Goal: Task Accomplishment & Management: Manage account settings

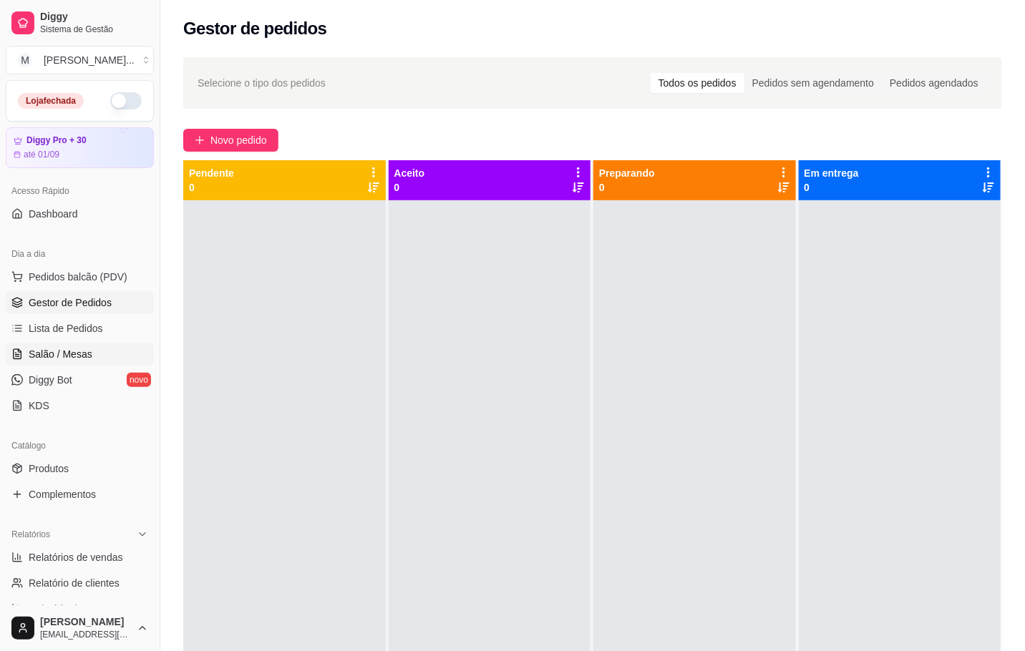
click at [84, 356] on span "Salão / Mesas" at bounding box center [61, 354] width 64 height 14
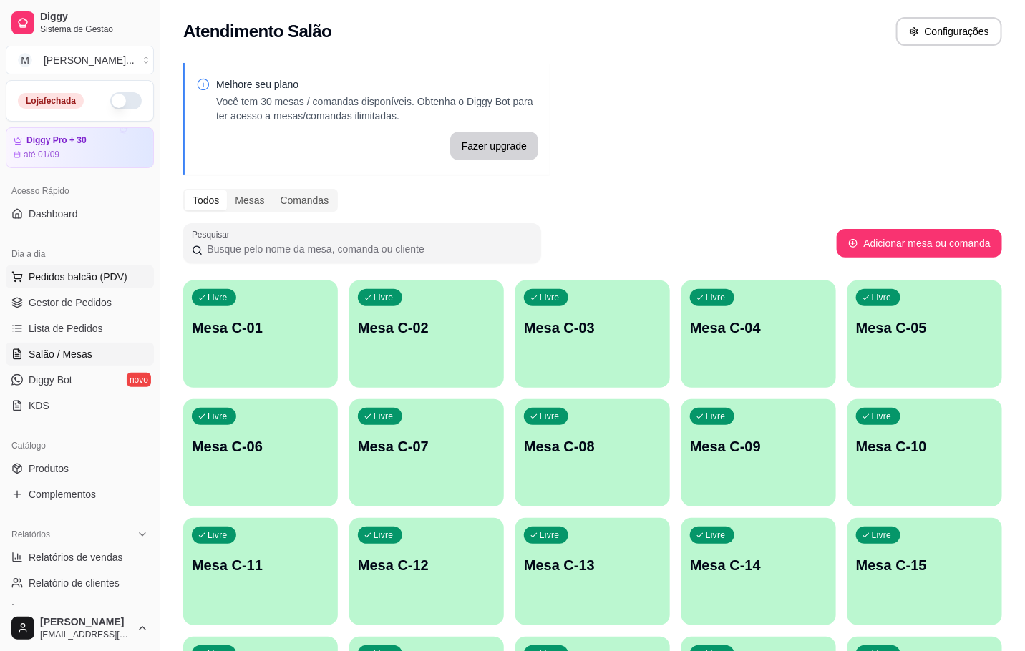
click at [120, 276] on span "Pedidos balcão (PDV)" at bounding box center [78, 277] width 99 height 14
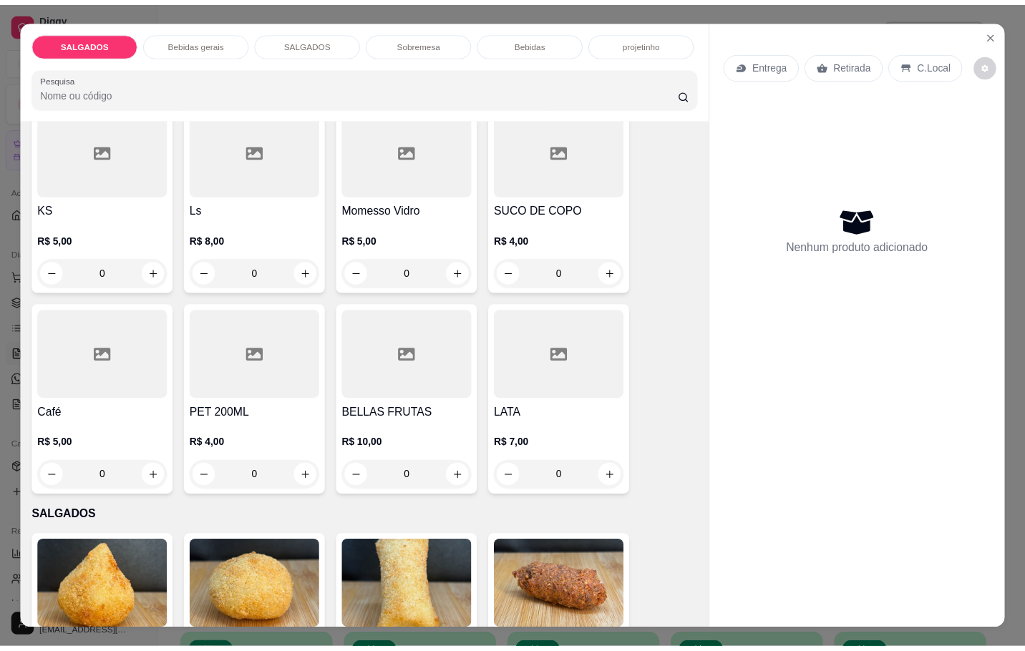
scroll to position [859, 0]
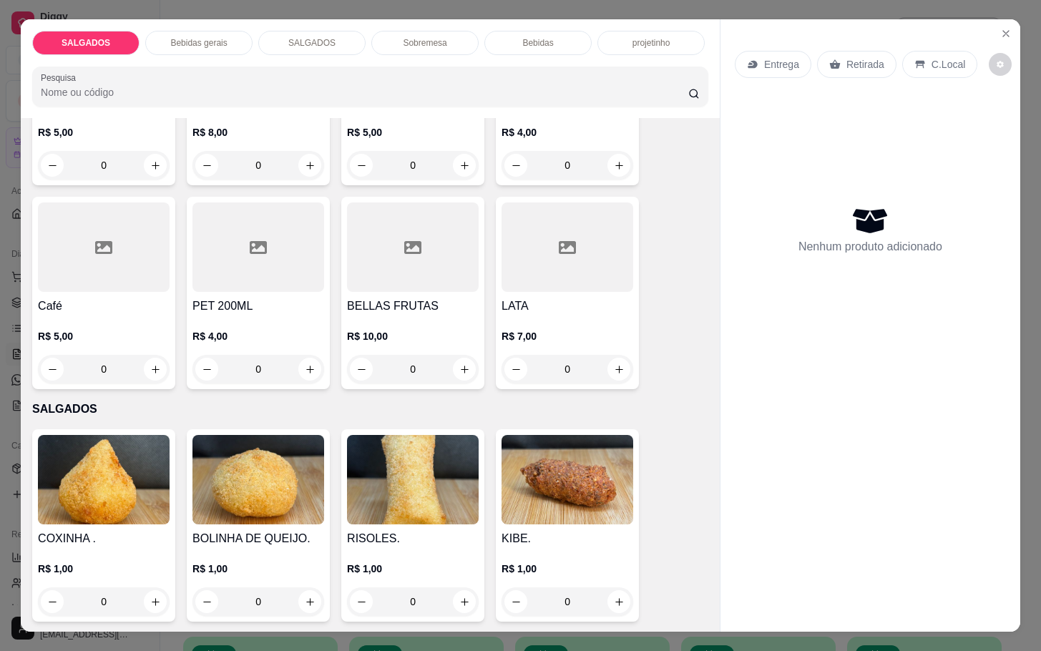
click at [97, 220] on div at bounding box center [104, 247] width 132 height 89
click at [1001, 28] on icon "Close" at bounding box center [1006, 33] width 11 height 11
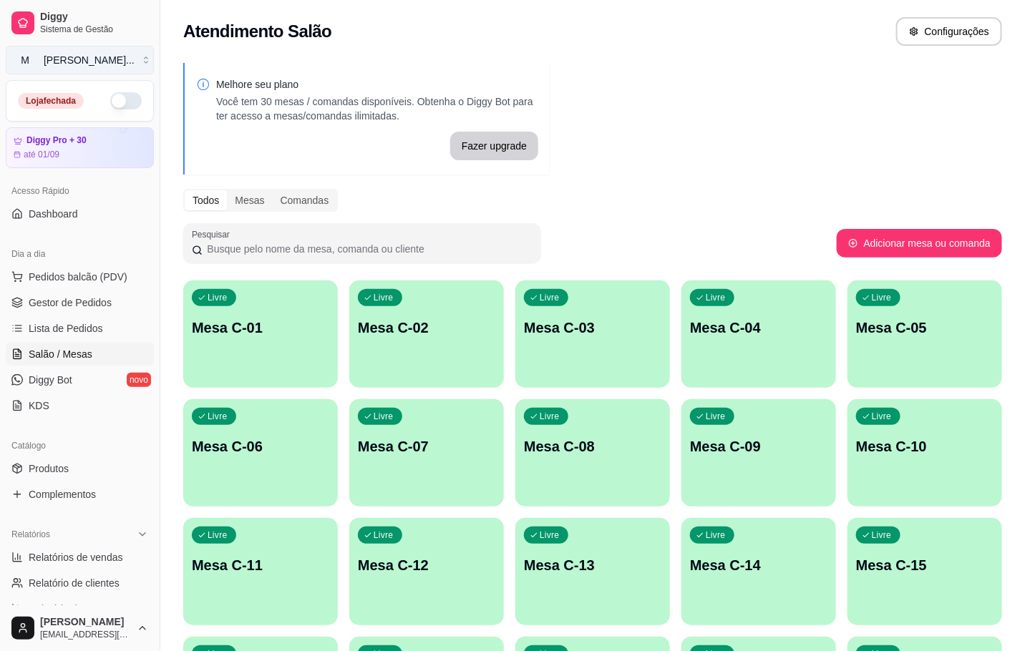
click at [95, 61] on div "Mila Salgados ..." at bounding box center [89, 60] width 91 height 14
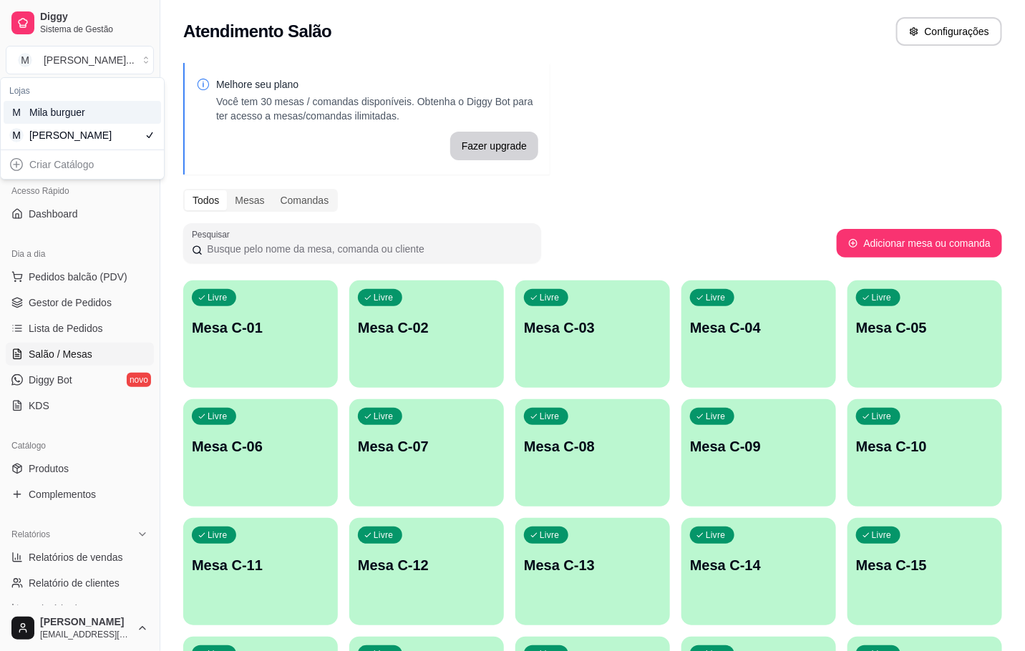
click at [110, 108] on div "M Mila burguer" at bounding box center [82, 112] width 157 height 23
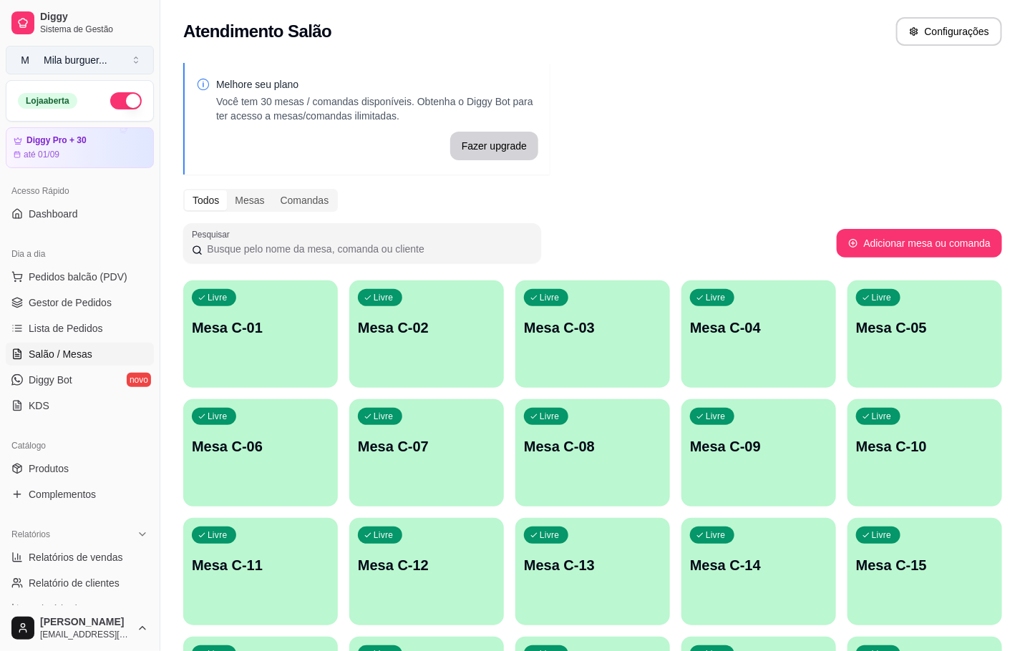
click at [131, 60] on button "M Mila burguer ..." at bounding box center [80, 60] width 148 height 29
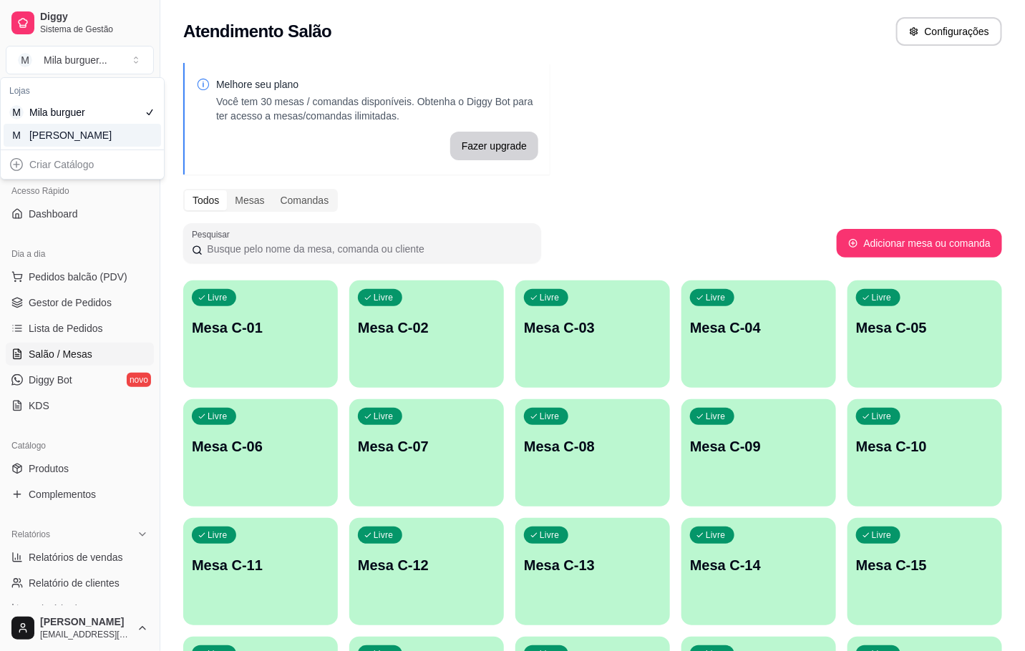
click at [112, 140] on div "M Mila Salgados" at bounding box center [82, 135] width 157 height 23
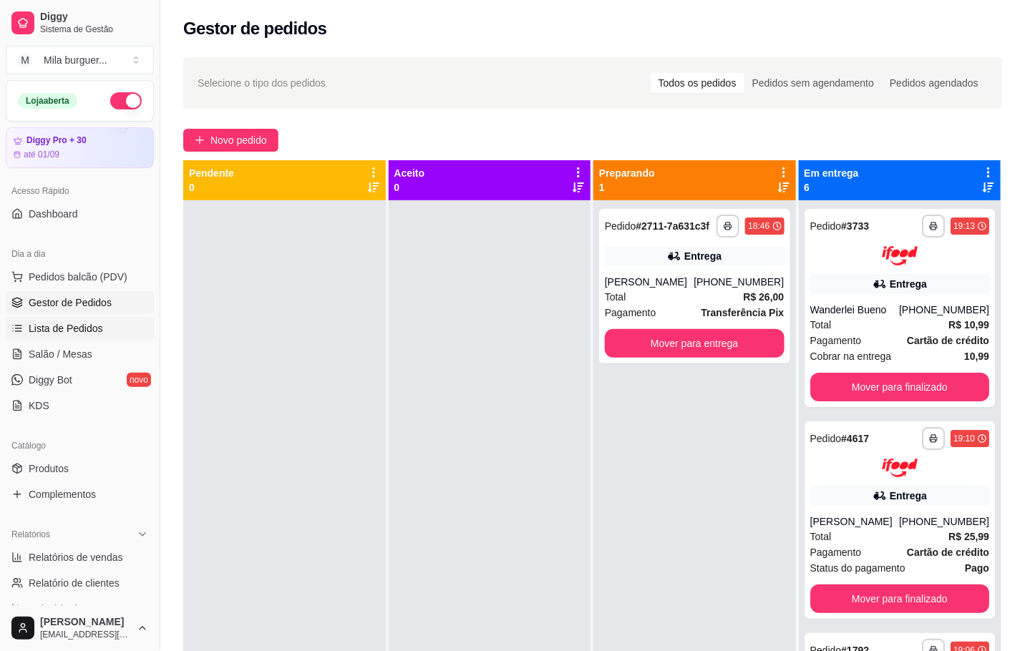
click at [93, 340] on link "Lista de Pedidos" at bounding box center [80, 328] width 148 height 23
